Goal: Task Accomplishment & Management: Use online tool/utility

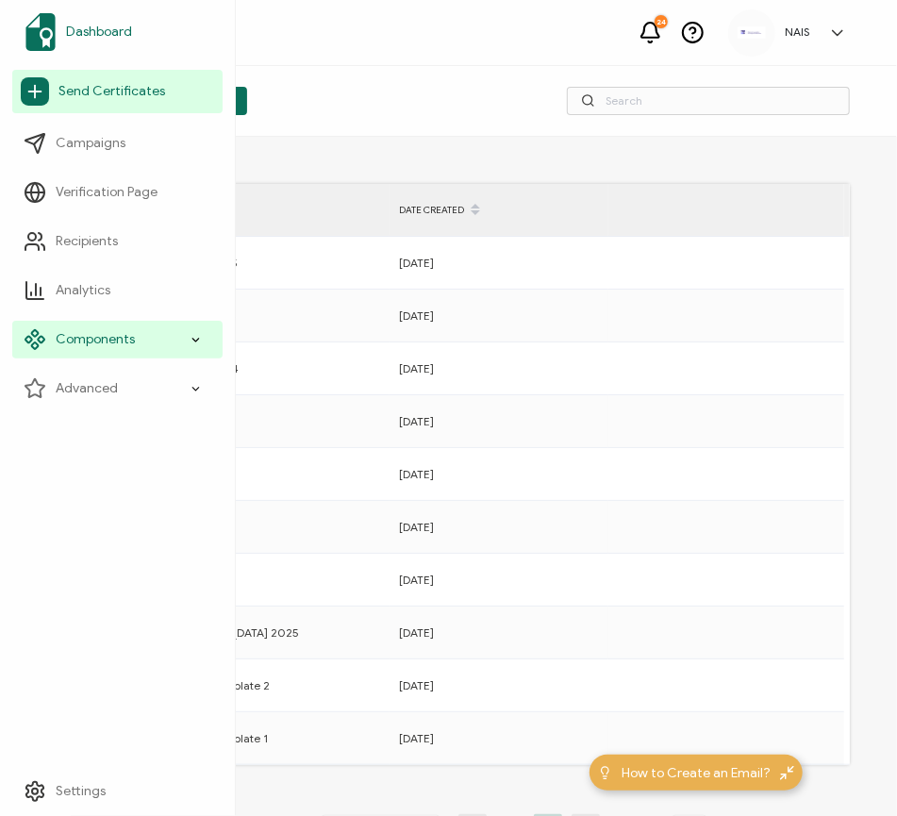
click at [107, 29] on span "Dashboard" at bounding box center [99, 32] width 66 height 19
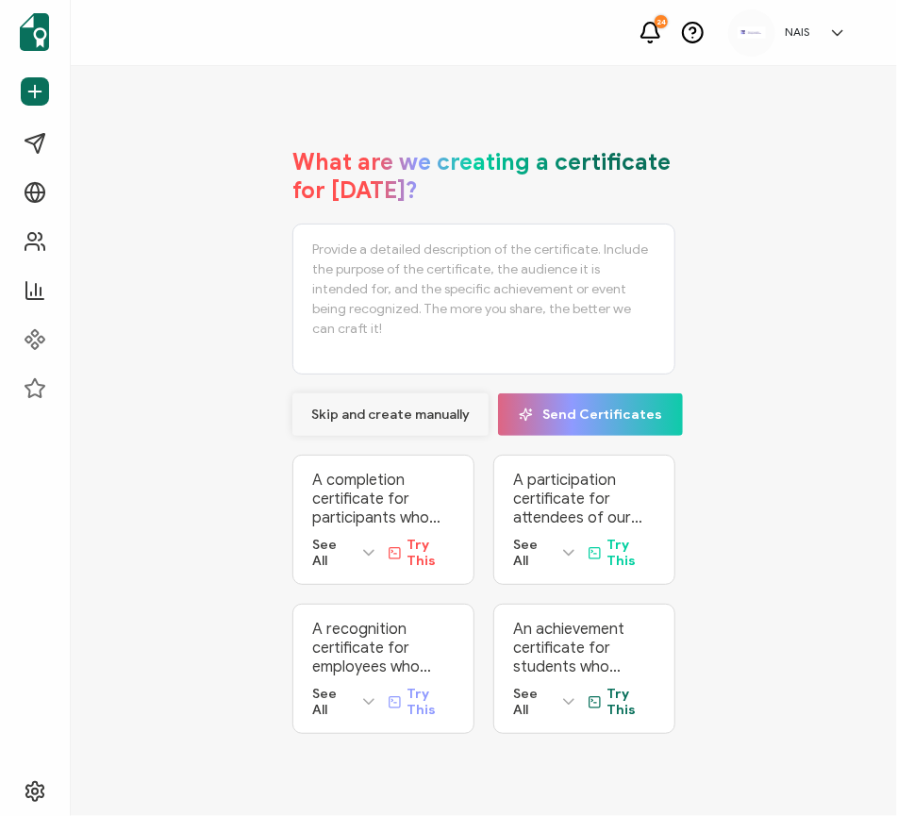
click at [389, 408] on span "Skip and create manually" at bounding box center [390, 414] width 158 height 13
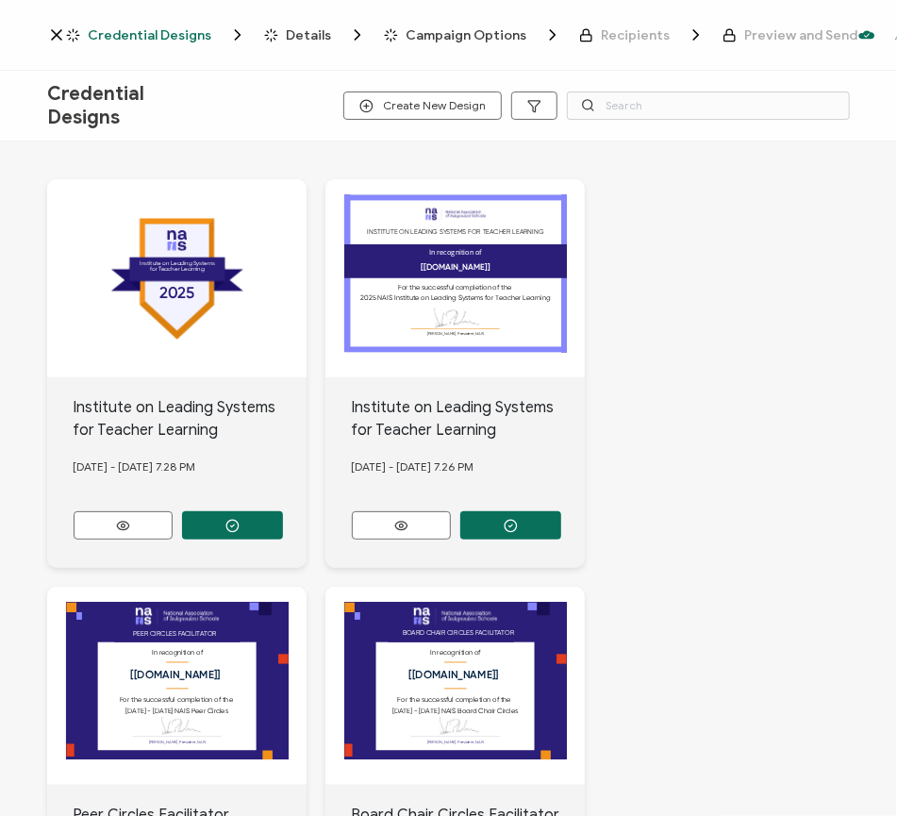
click at [53, 34] on icon at bounding box center [56, 34] width 19 height 19
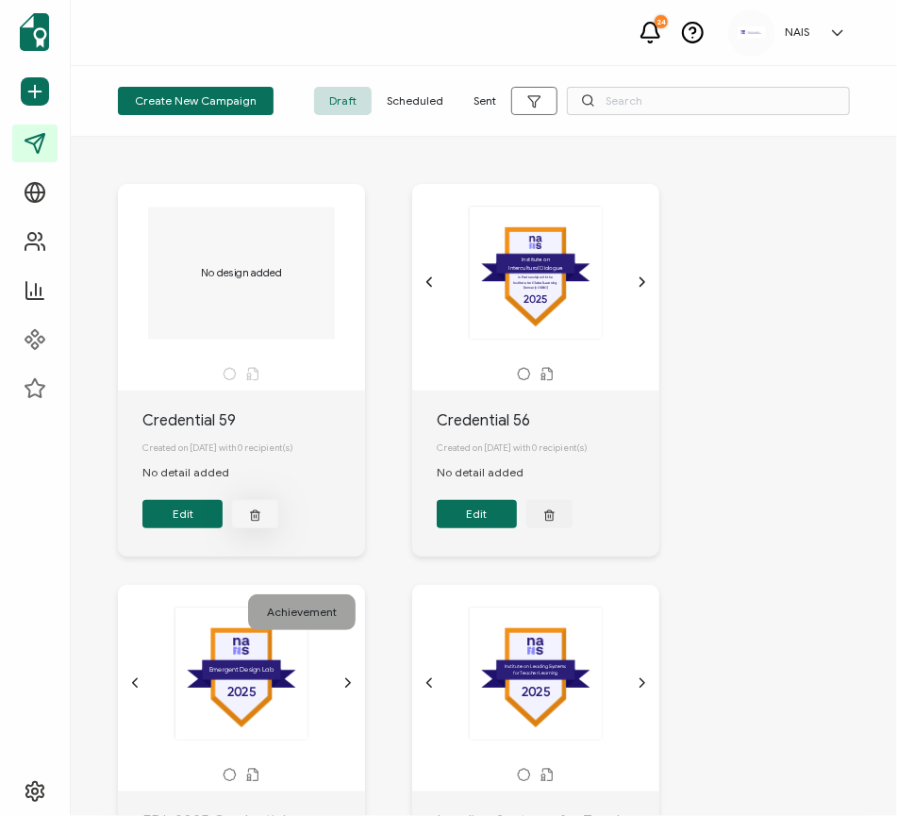
click at [262, 516] on button "button" at bounding box center [255, 514] width 46 height 28
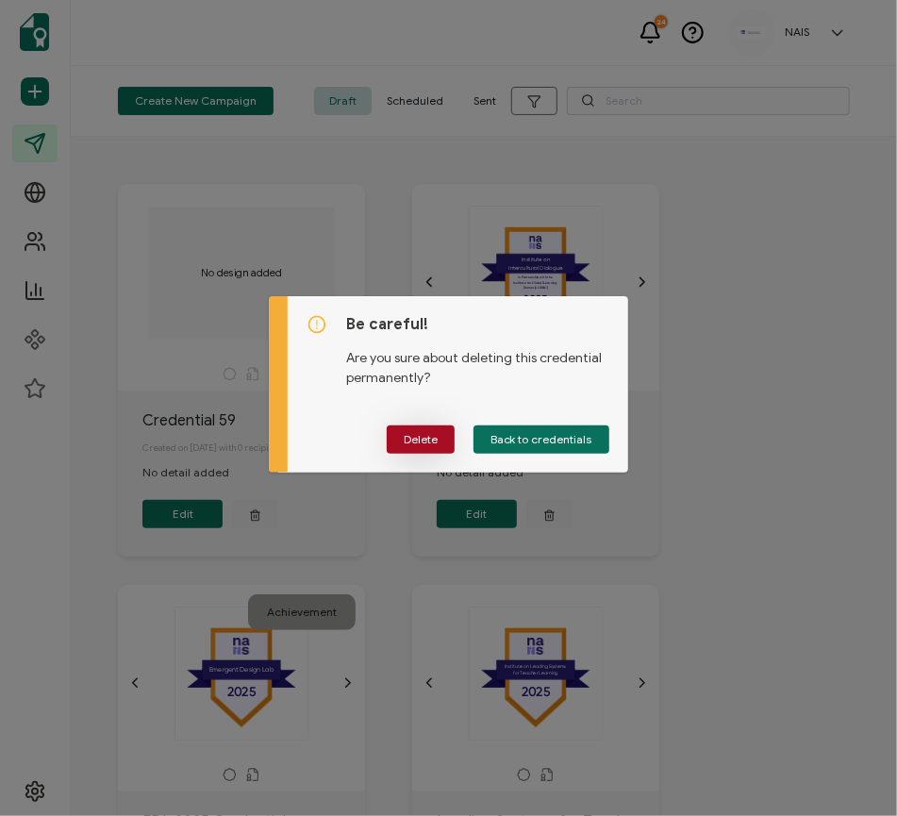
click at [432, 440] on span "Delete" at bounding box center [421, 439] width 34 height 11
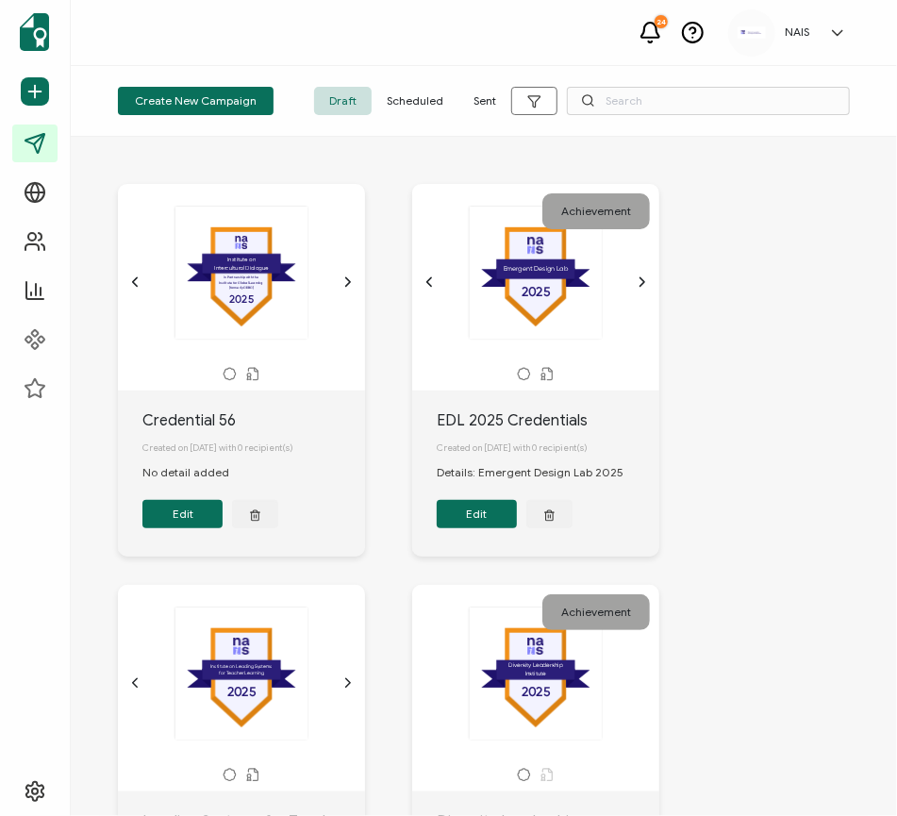
click at [487, 95] on span "Sent" at bounding box center [484, 101] width 53 height 28
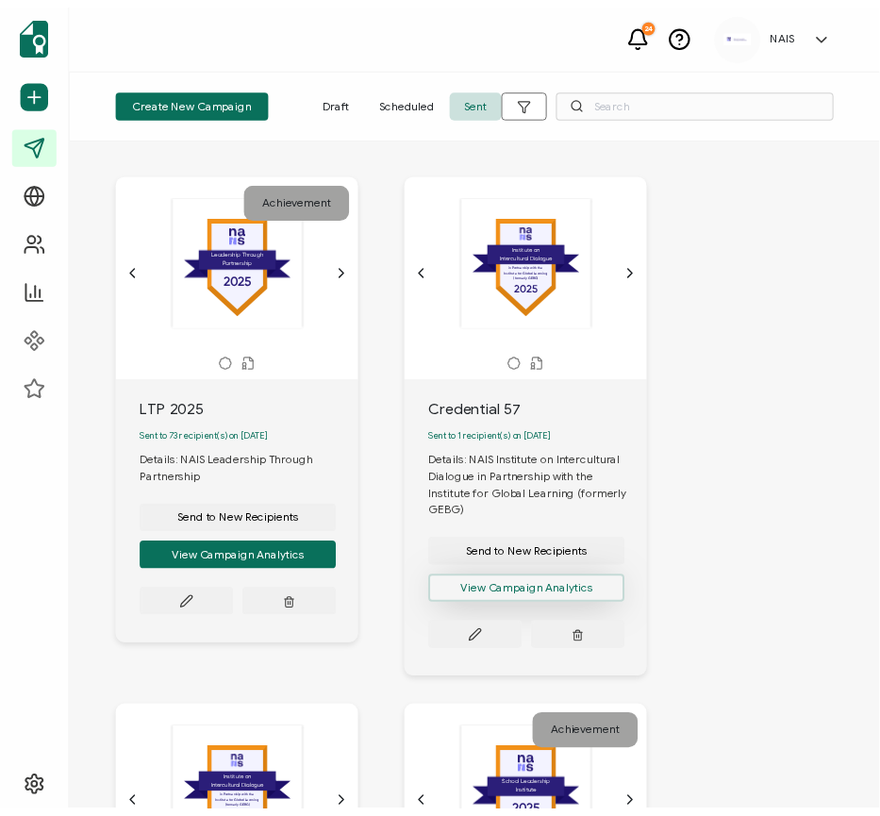
scroll to position [8, 0]
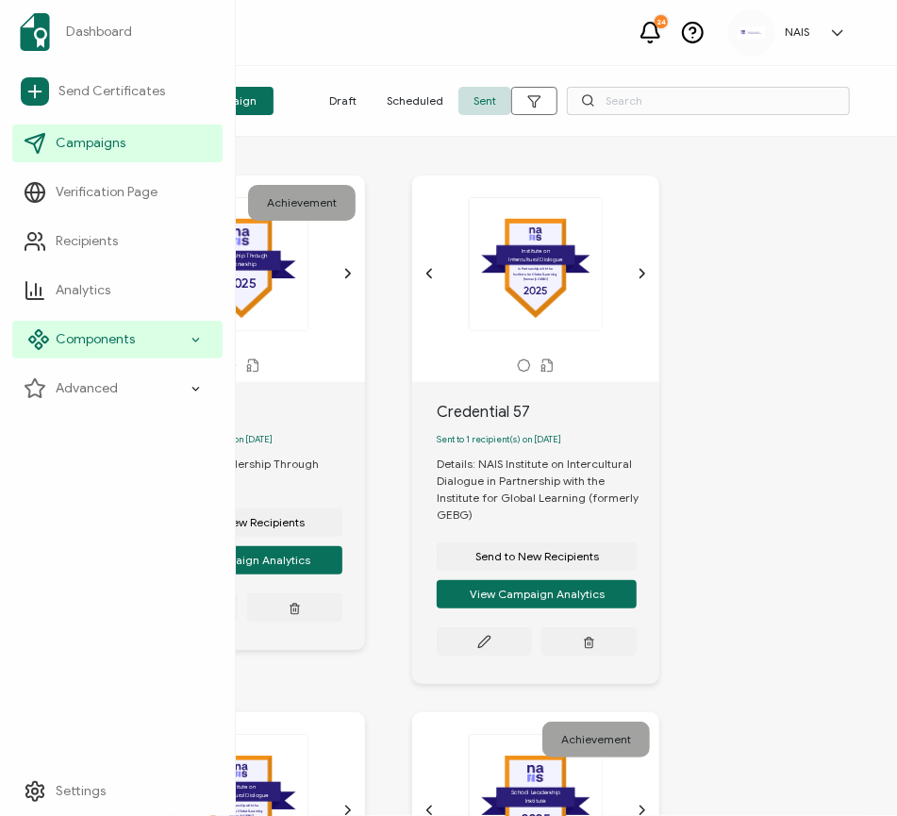
click at [118, 330] on span "Components" at bounding box center [95, 339] width 79 height 19
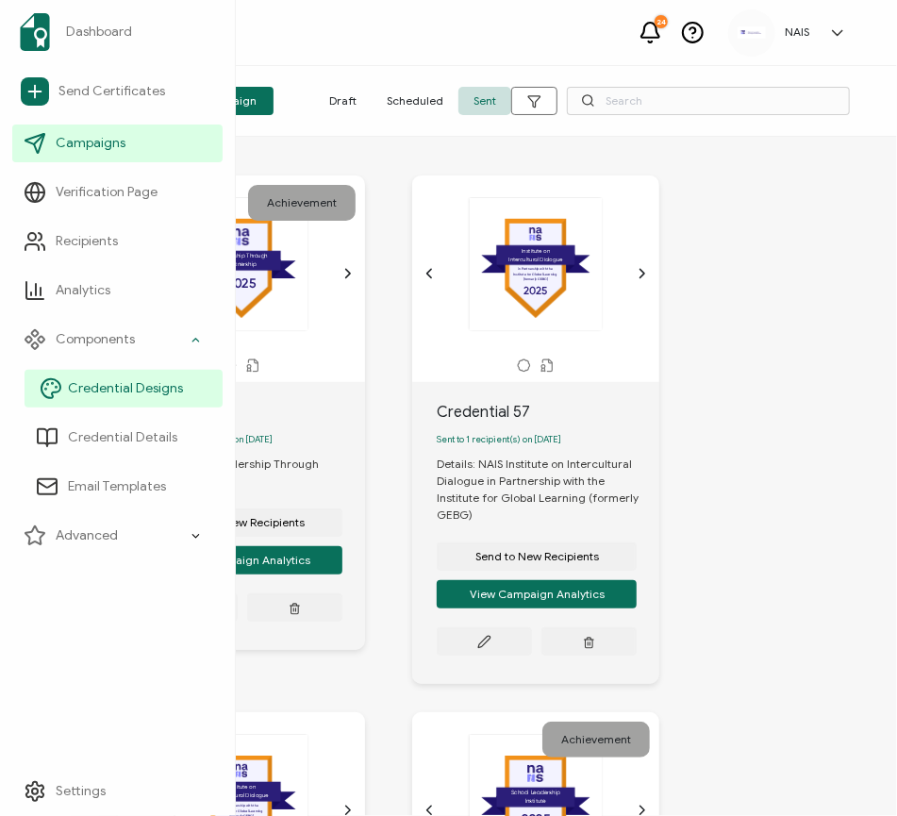
click at [133, 391] on span "Credential Designs" at bounding box center [125, 388] width 115 height 19
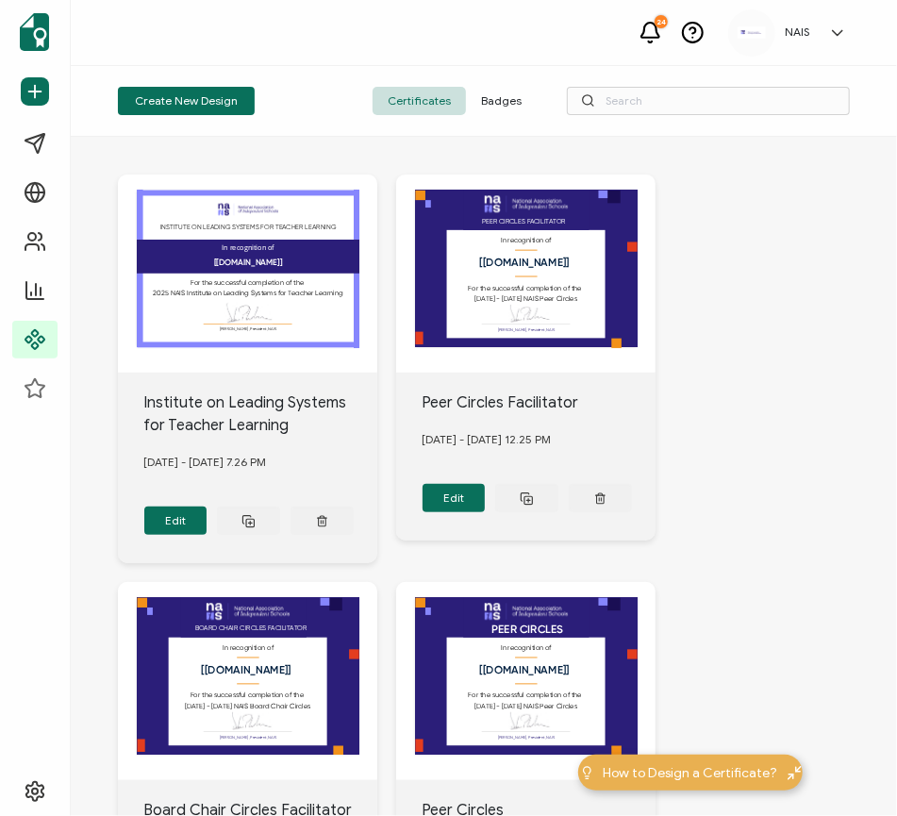
click at [495, 105] on span "Badges" at bounding box center [501, 101] width 71 height 28
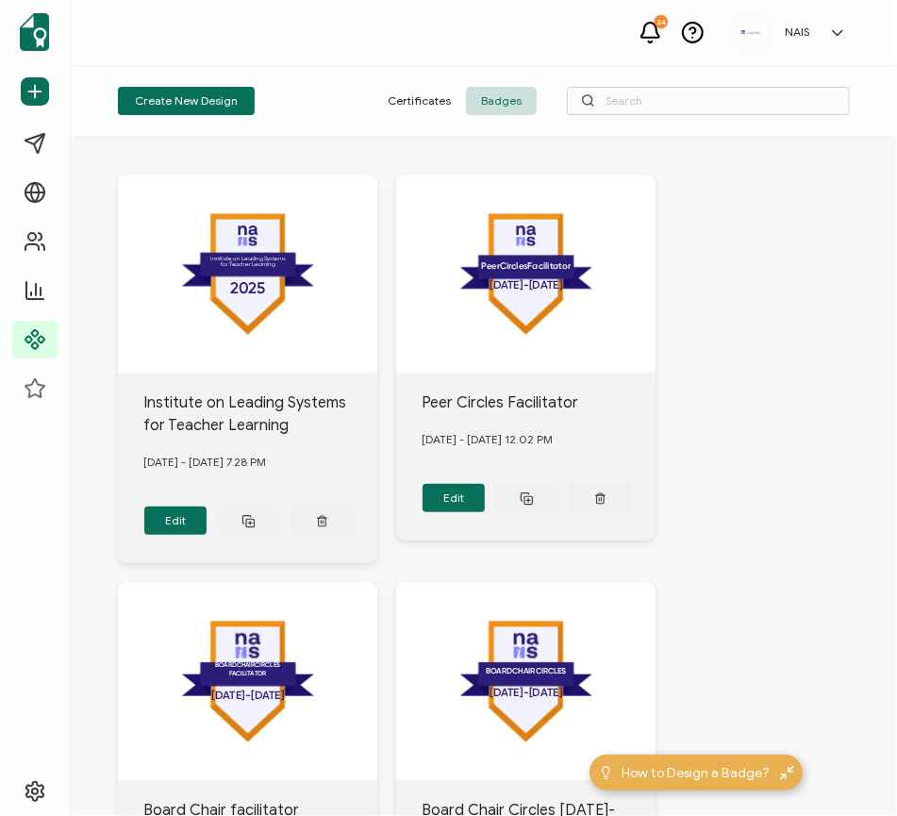
click at [428, 93] on span "Certificates" at bounding box center [418, 101] width 93 height 28
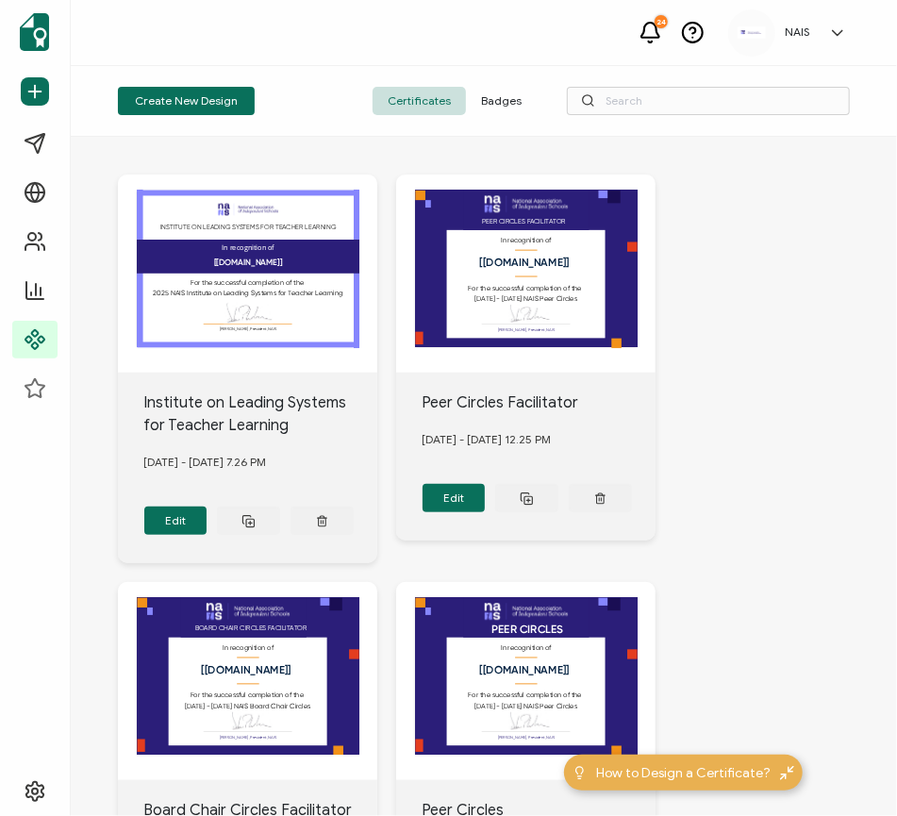
click at [214, 23] on div "24 NAIS [PERSON_NAME] [PERSON_NAME][EMAIL_ADDRESS][DOMAIN_NAME] ID: 98679893 NA…" at bounding box center [484, 33] width 826 height 66
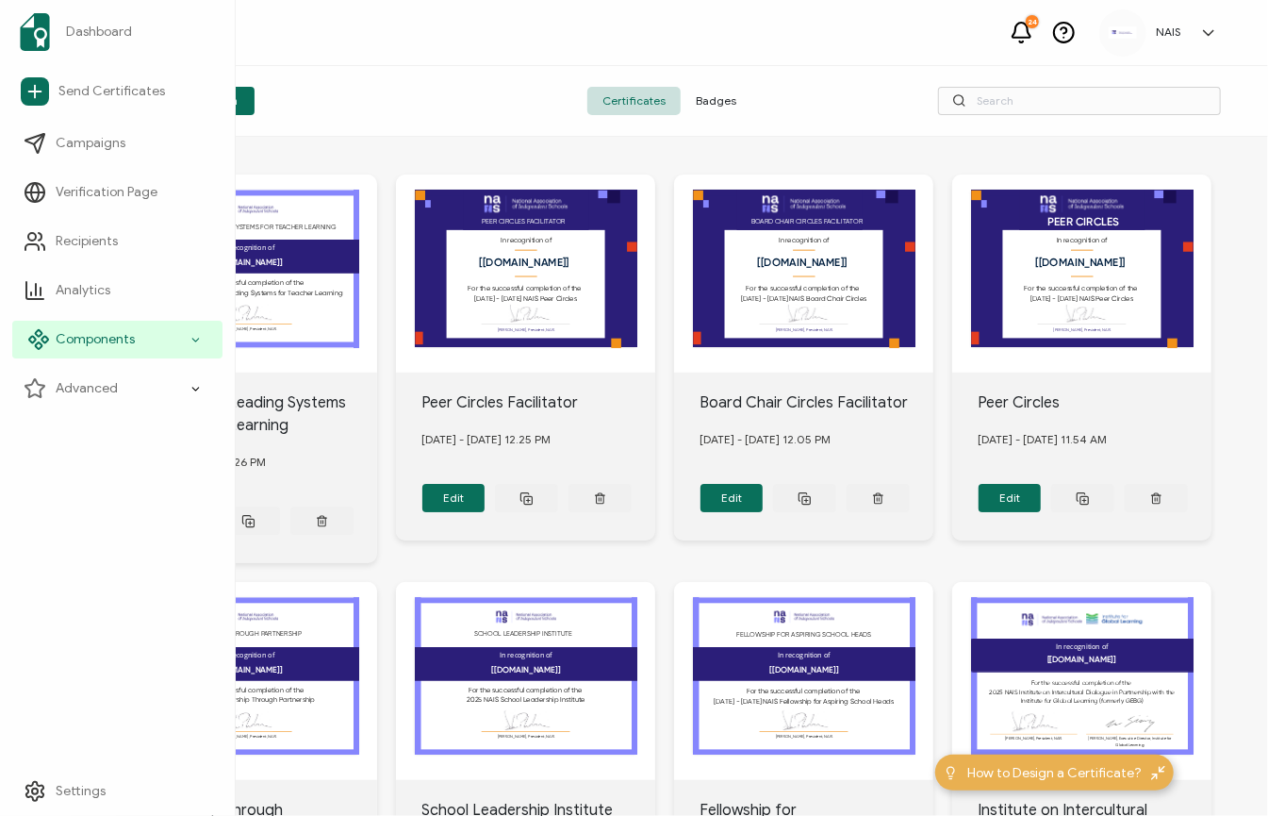
click at [194, 345] on icon at bounding box center [196, 340] width 12 height 22
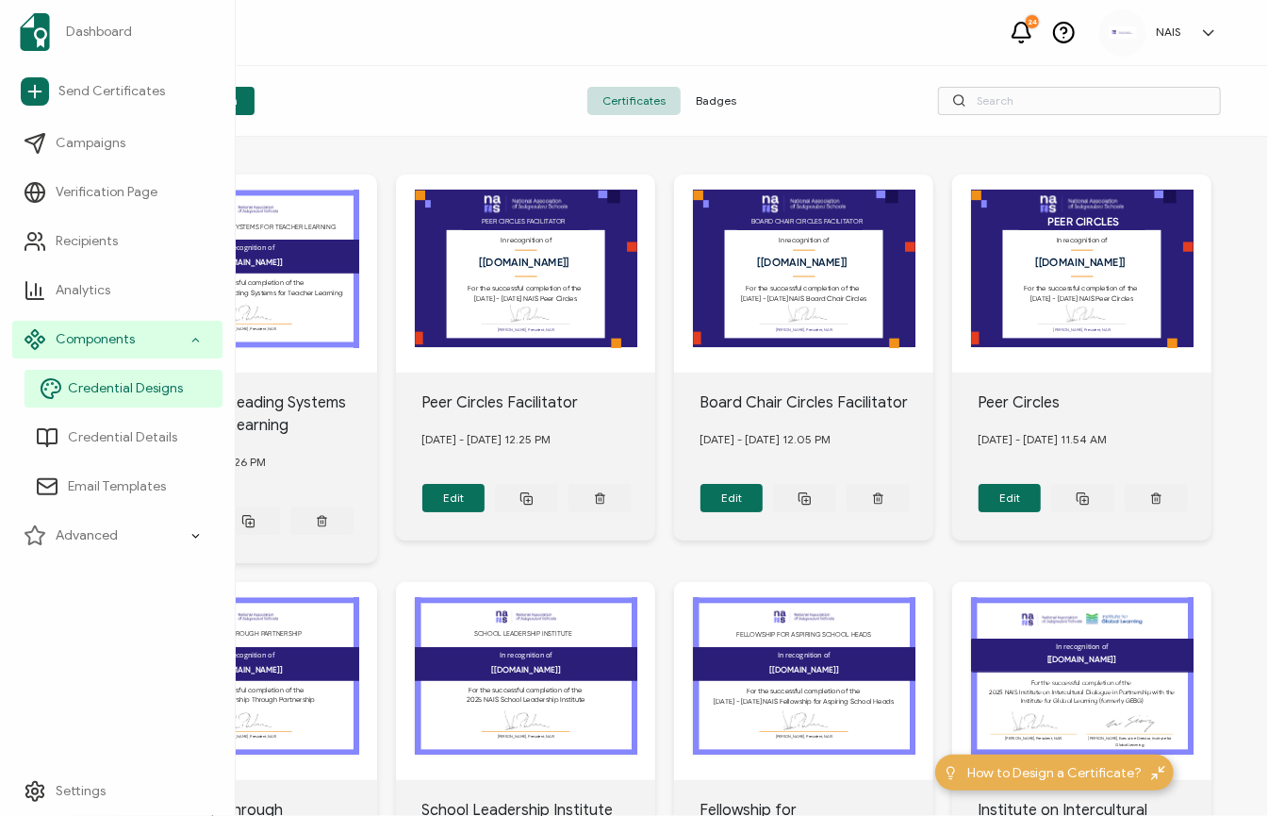
click at [158, 390] on span "Credential Designs" at bounding box center [125, 388] width 115 height 19
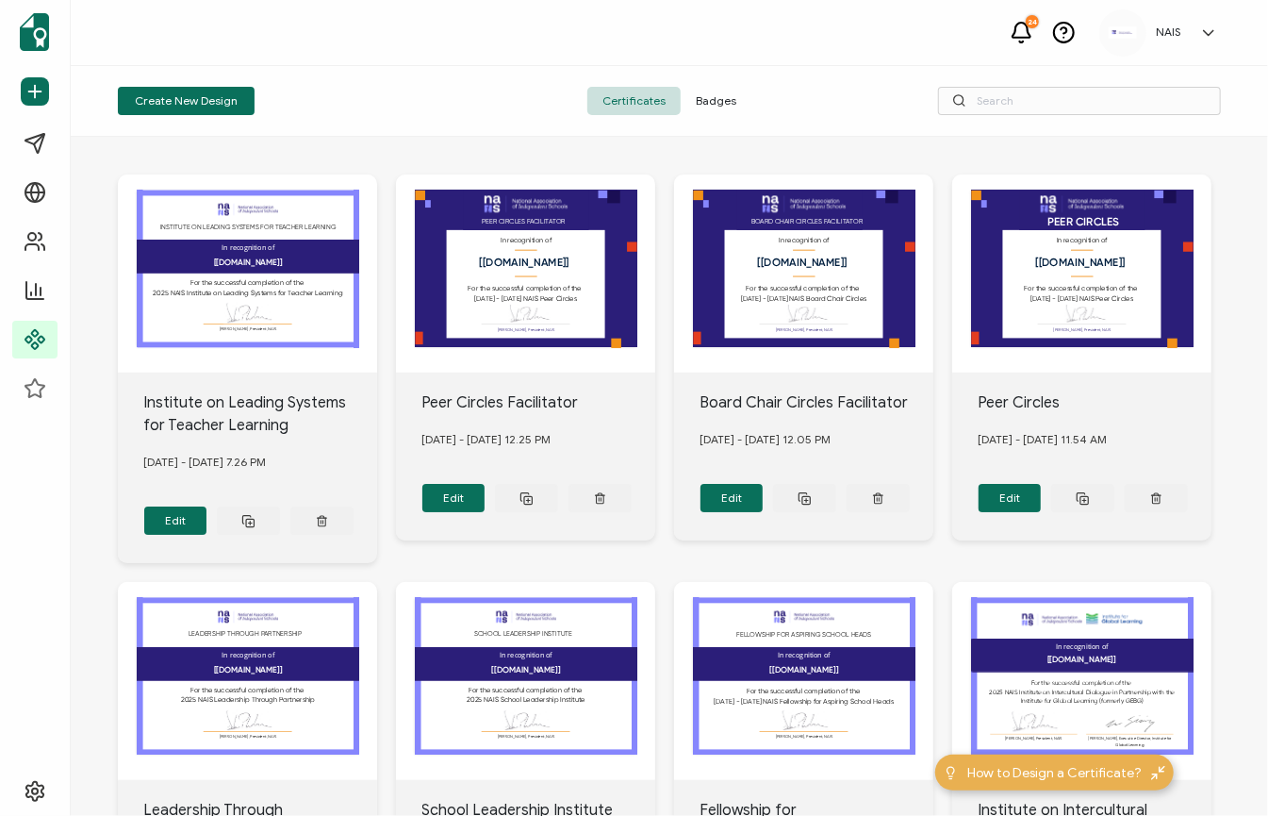
click at [719, 99] on span "Badges" at bounding box center [716, 101] width 71 height 28
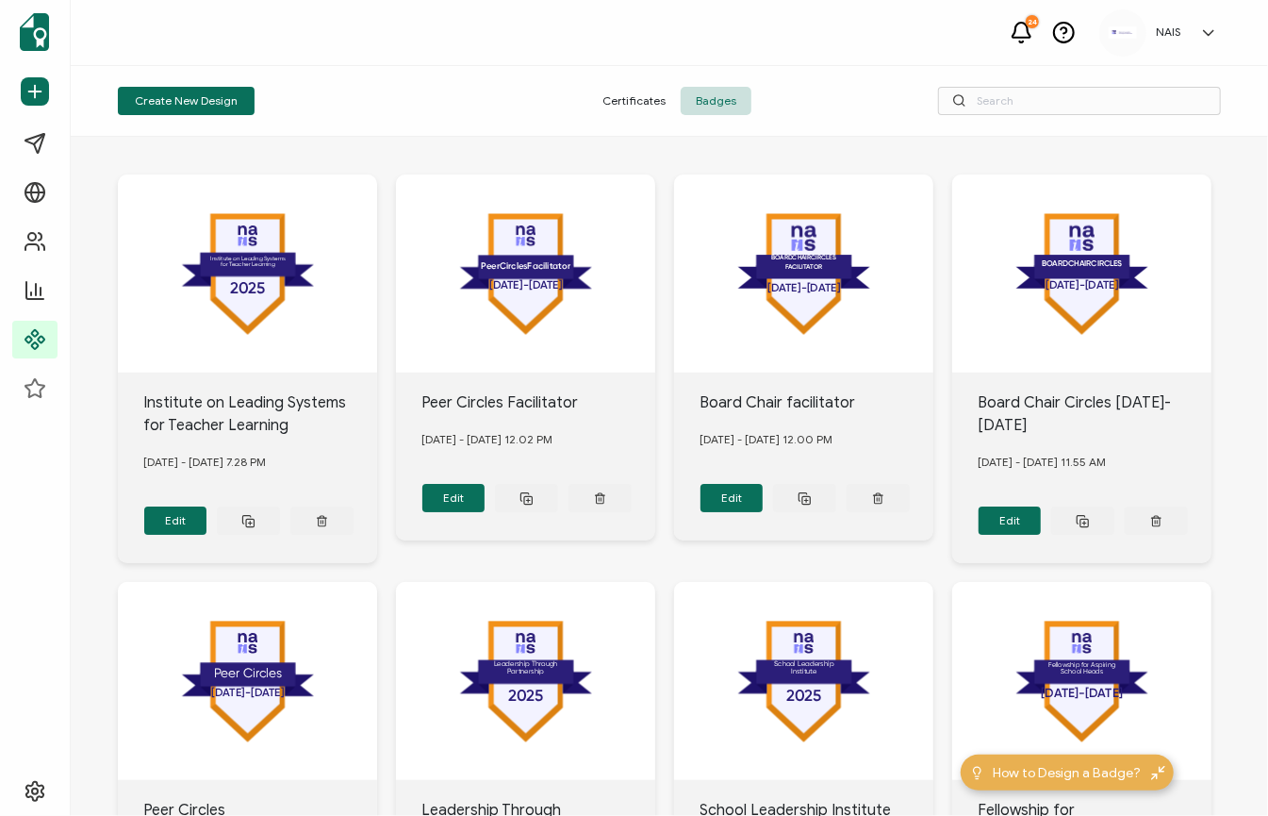
click at [647, 103] on span "Certificates" at bounding box center [633, 101] width 93 height 28
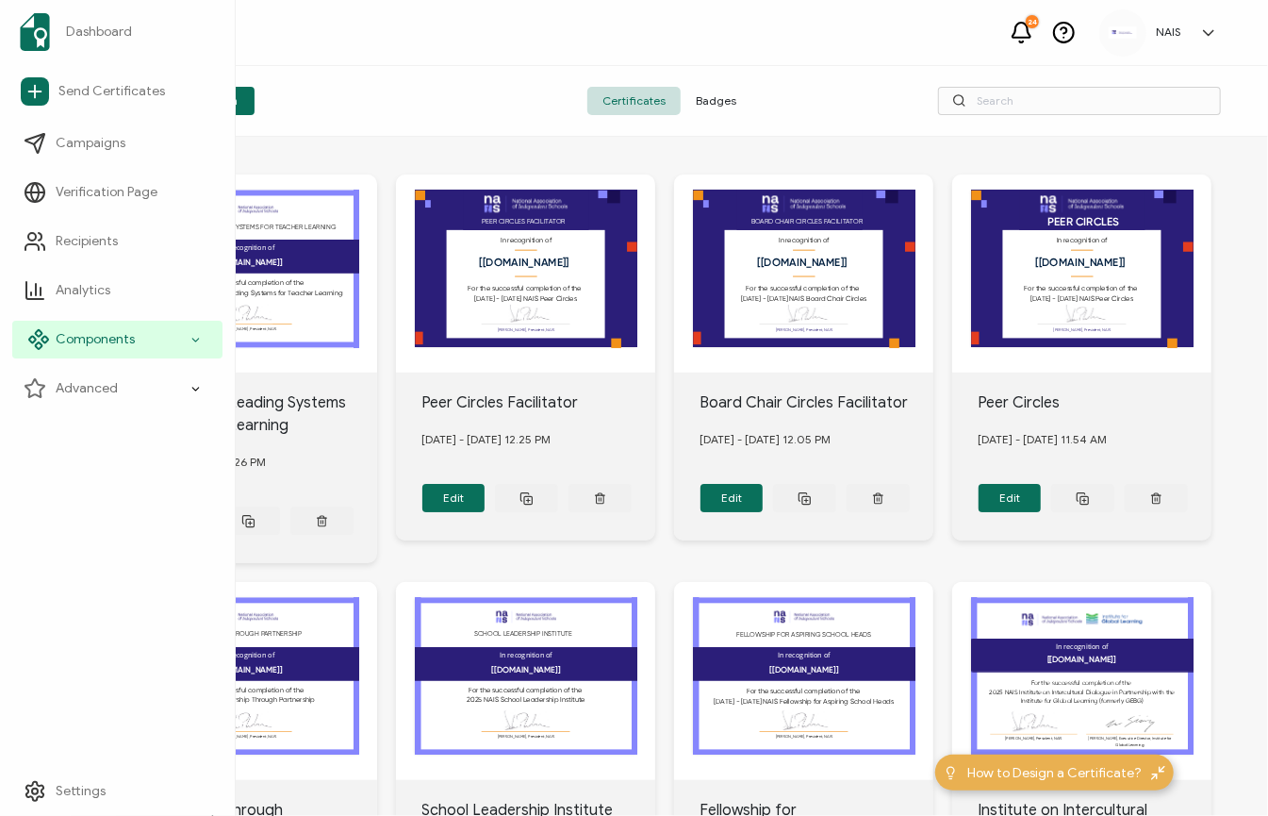
click at [117, 343] on span "Components" at bounding box center [95, 339] width 79 height 19
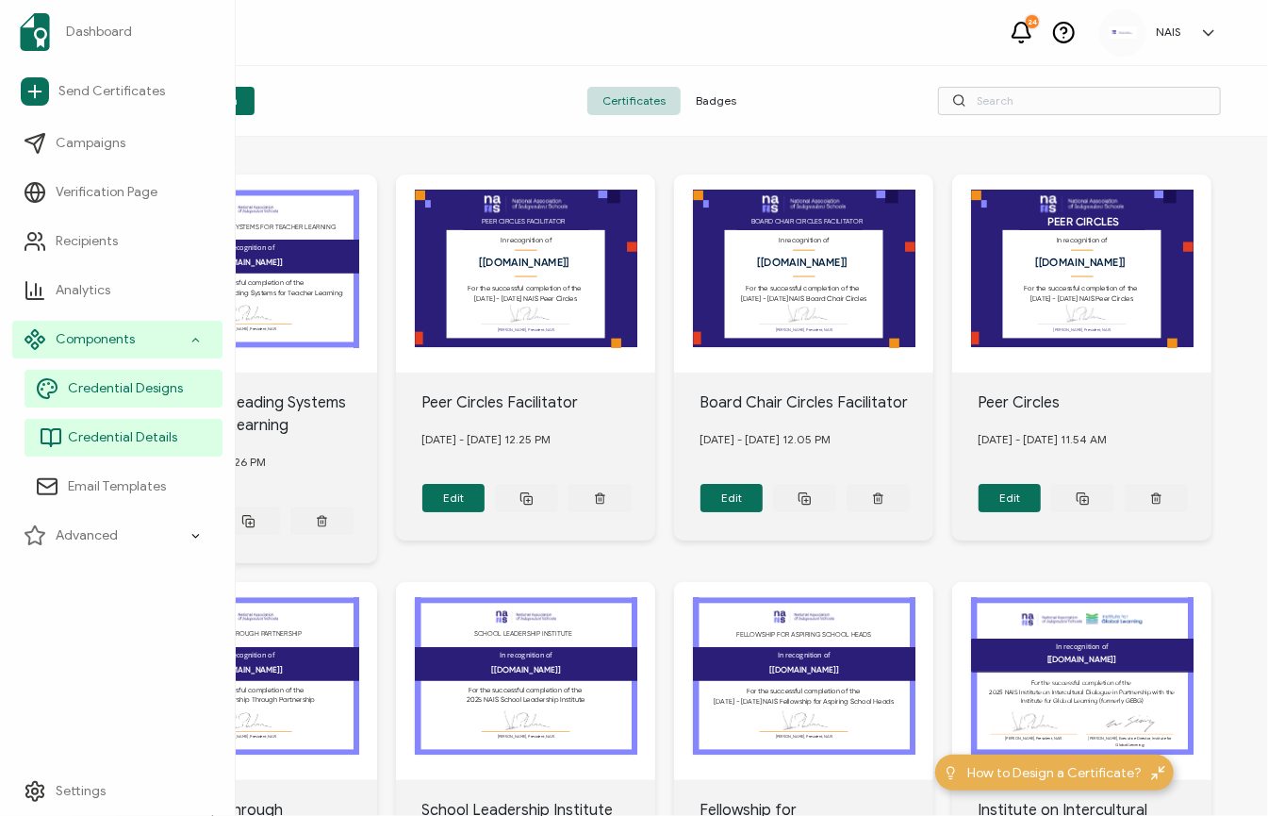
click at [160, 440] on span "Credential Details" at bounding box center [122, 437] width 109 height 19
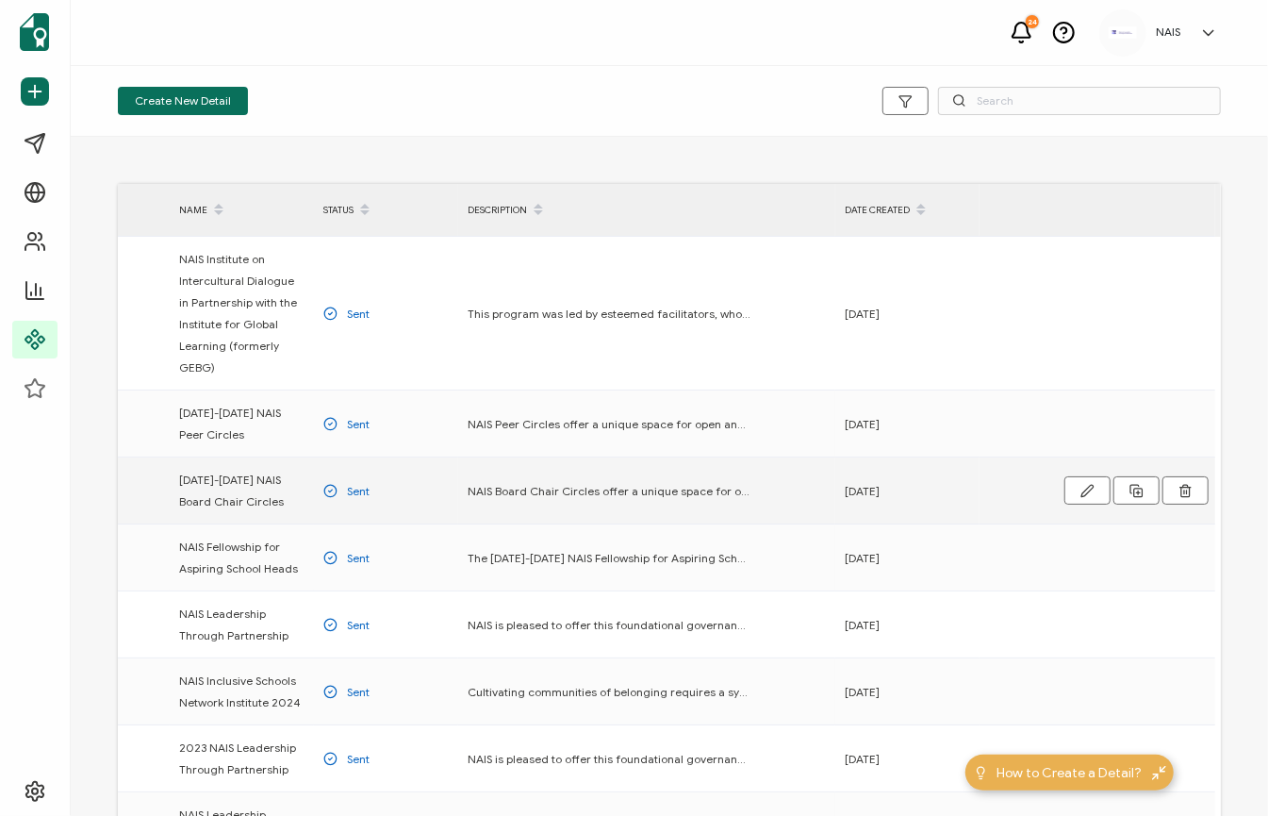
scroll to position [53, 0]
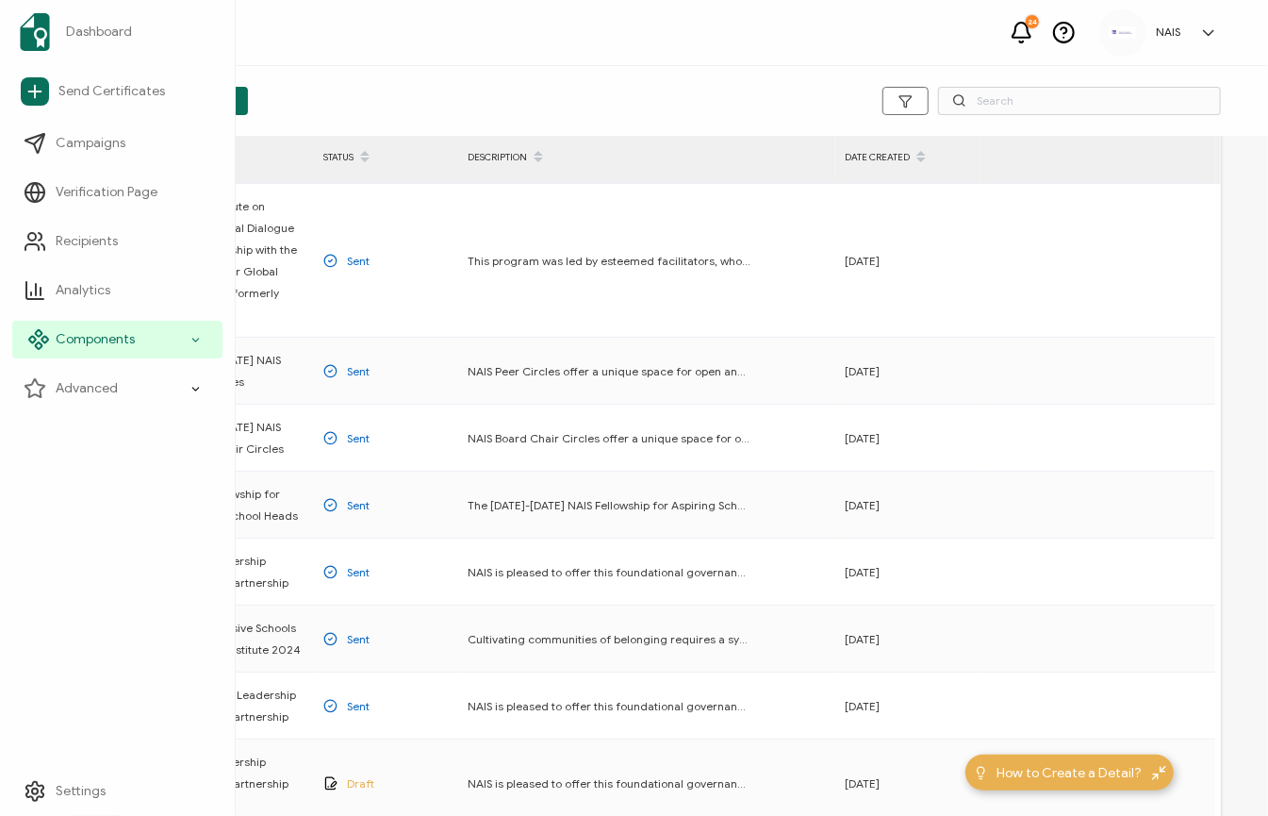
click at [86, 345] on span "Components" at bounding box center [95, 339] width 79 height 19
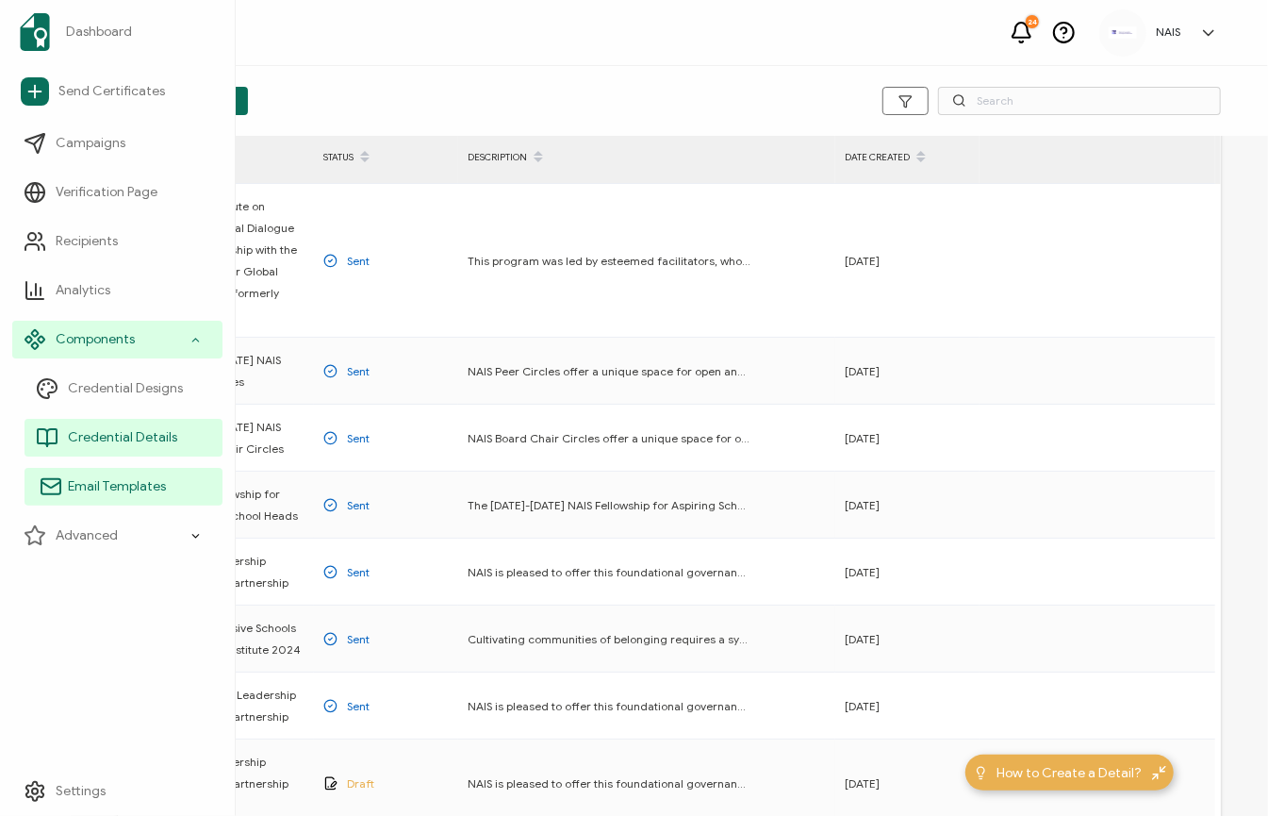
click at [127, 495] on span "Email Templates" at bounding box center [117, 486] width 98 height 19
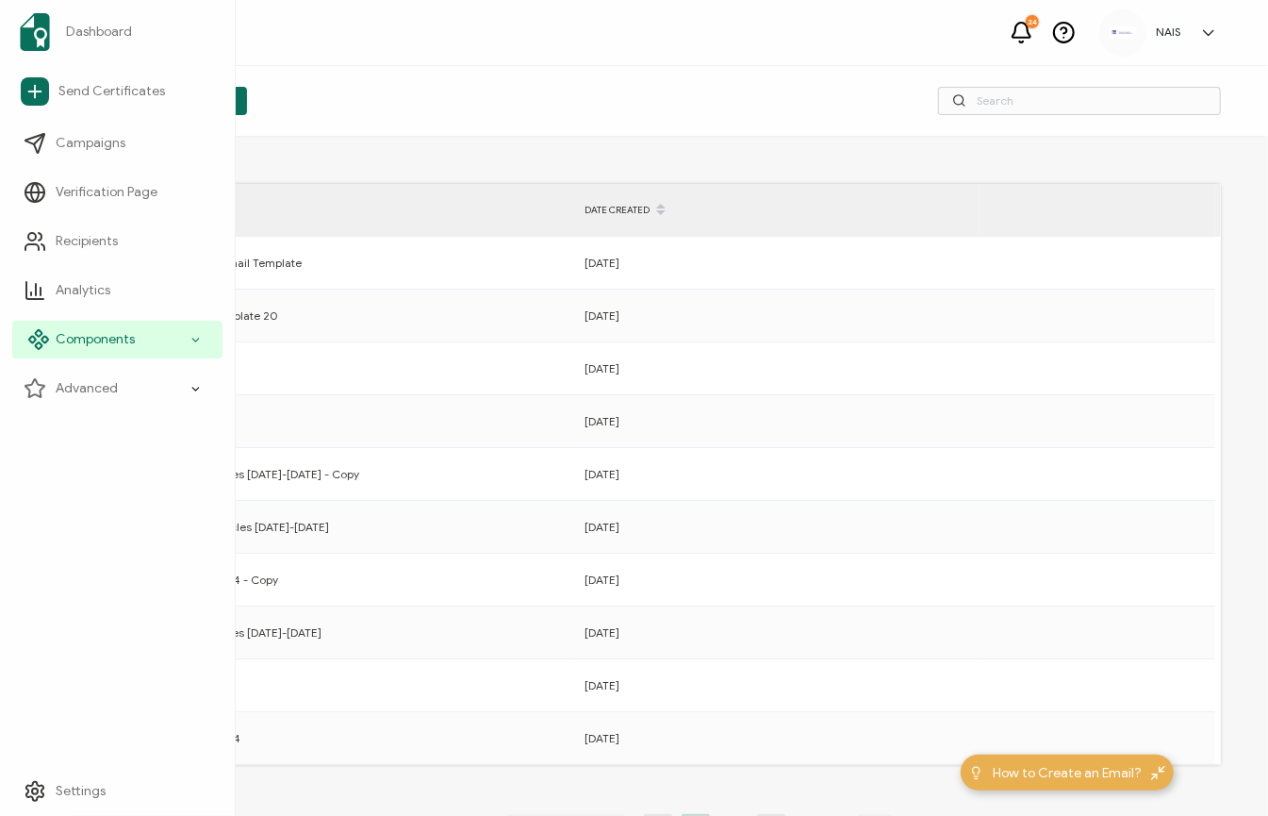
click at [91, 335] on span "Components" at bounding box center [95, 339] width 79 height 19
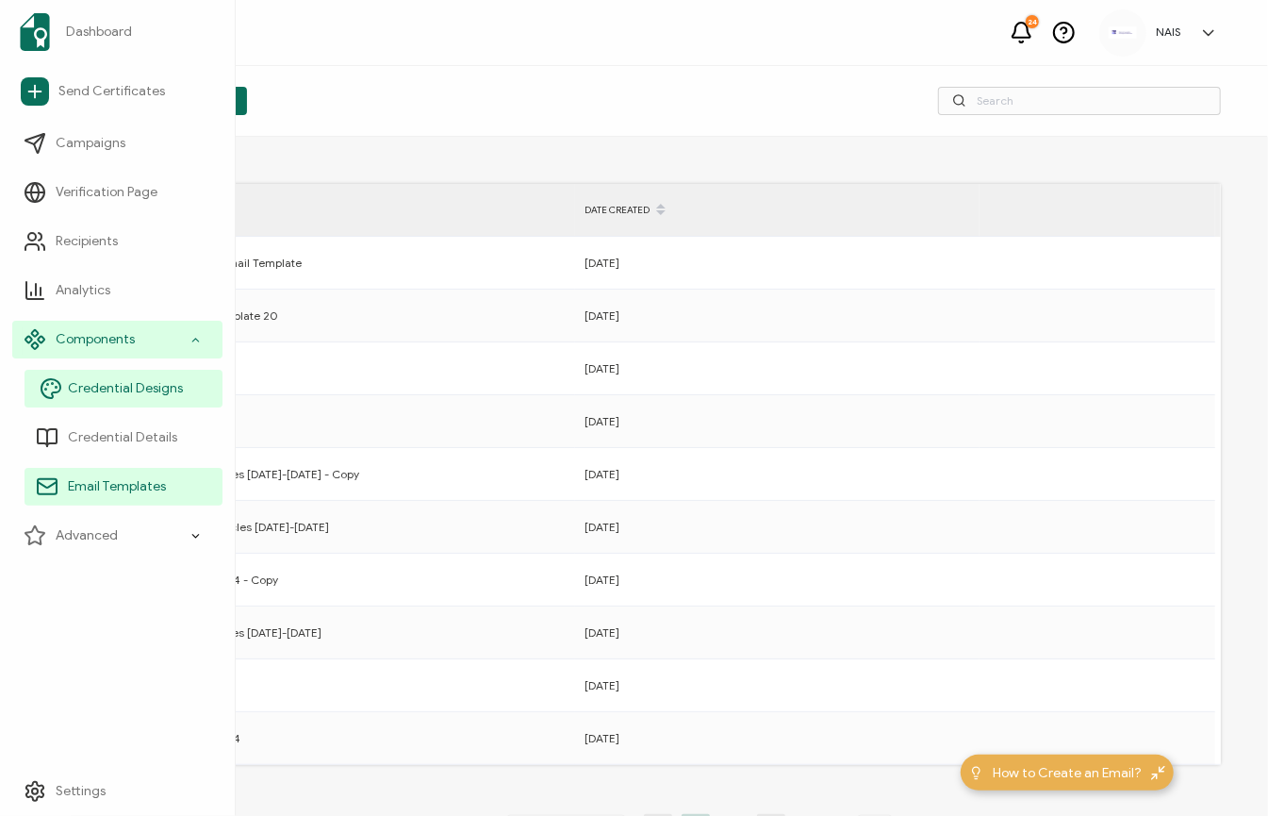
click at [105, 389] on span "Credential Designs" at bounding box center [125, 388] width 115 height 19
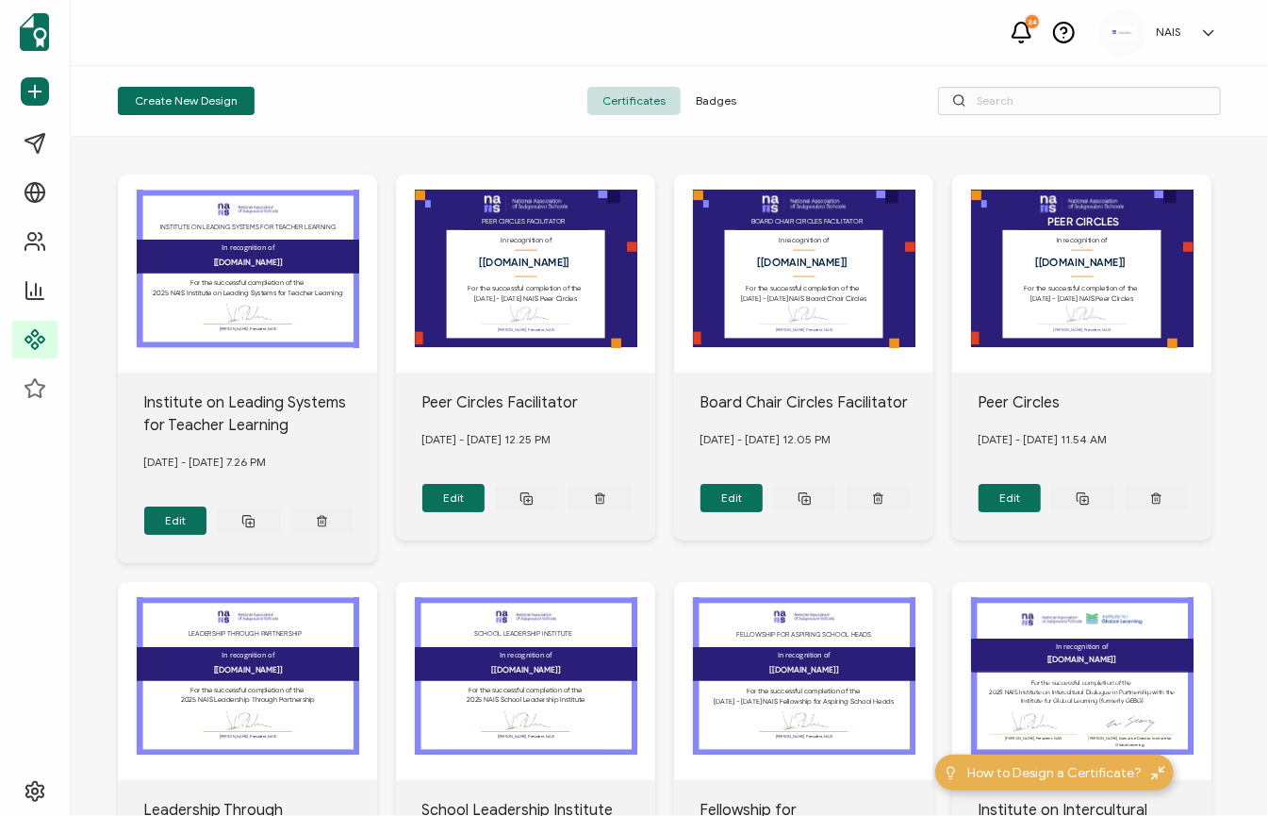
click at [454, 108] on div "Create New Design" at bounding box center [302, 101] width 368 height 28
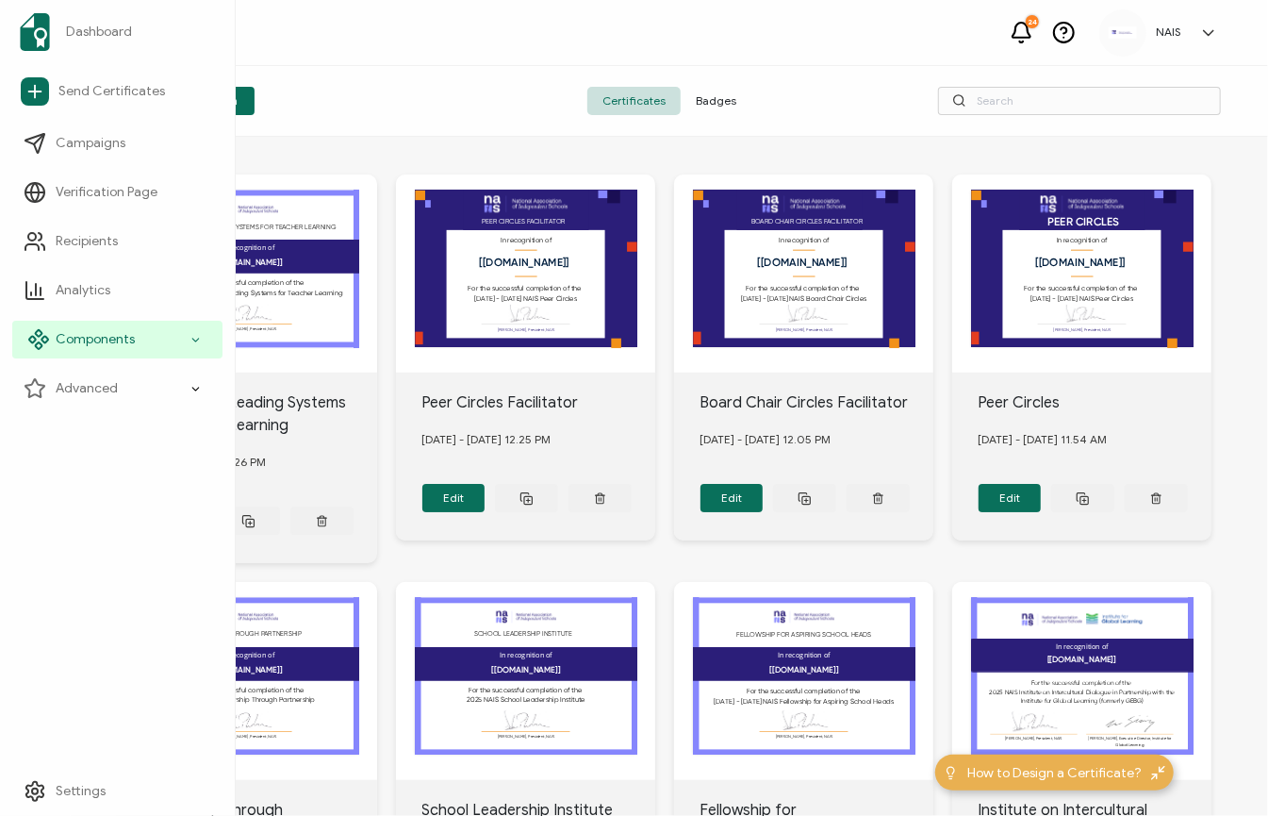
click at [86, 343] on span "Components" at bounding box center [95, 339] width 79 height 19
